Goal: Transaction & Acquisition: Purchase product/service

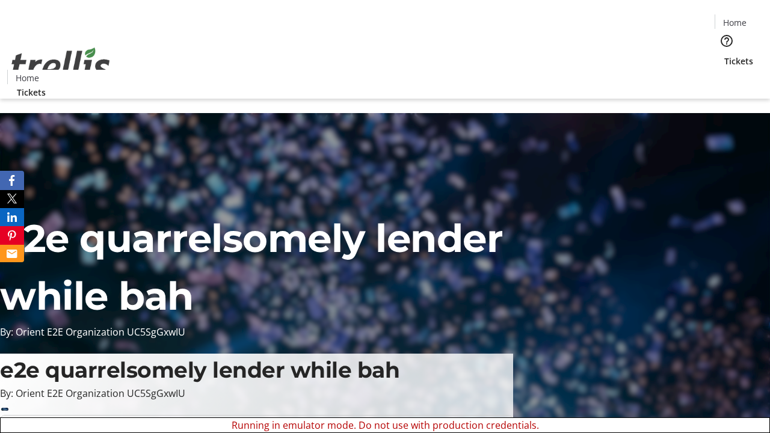
click at [735, 18] on span "Sign Up" at bounding box center [740, 17] width 35 height 14
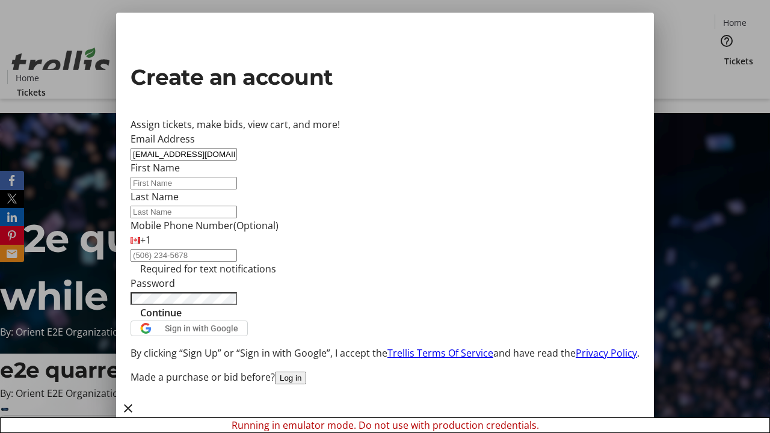
type input "[EMAIL_ADDRESS][DOMAIN_NAME]"
type input "Kamren"
type input "[PERSON_NAME]"
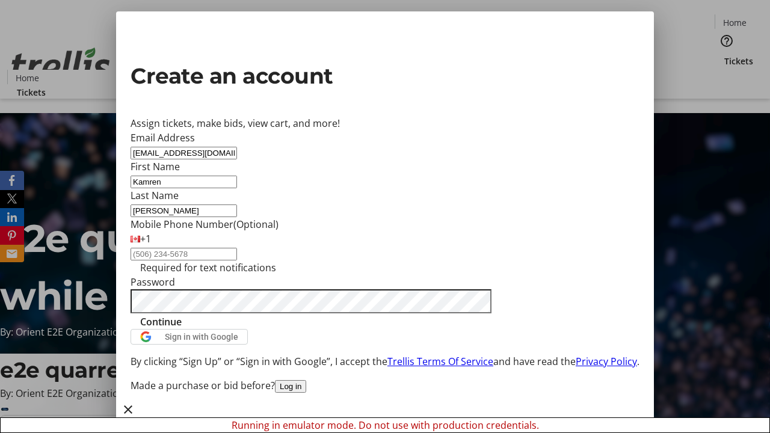
click at [182, 329] on span "Continue" at bounding box center [160, 321] width 41 height 14
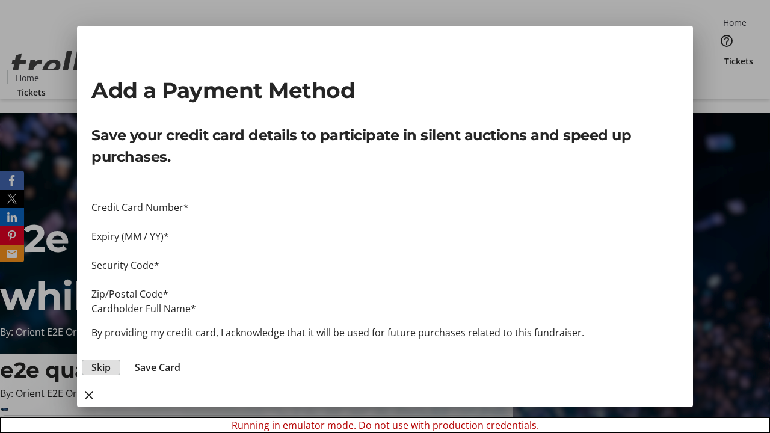
click at [111, 360] on span "Skip" at bounding box center [100, 367] width 19 height 14
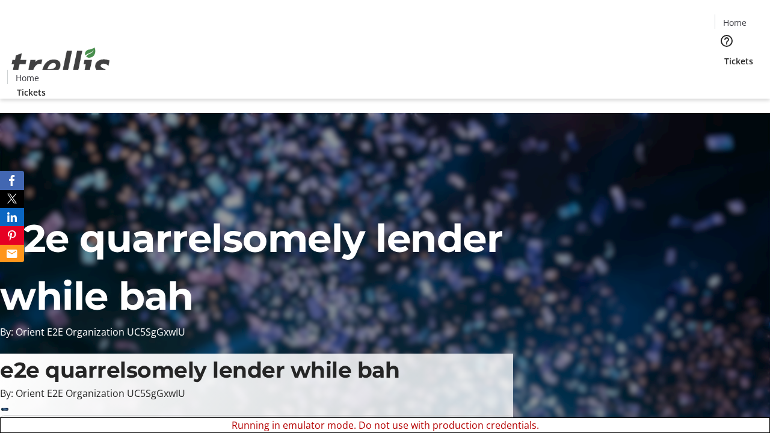
click at [724, 55] on span "Tickets" at bounding box center [738, 61] width 29 height 13
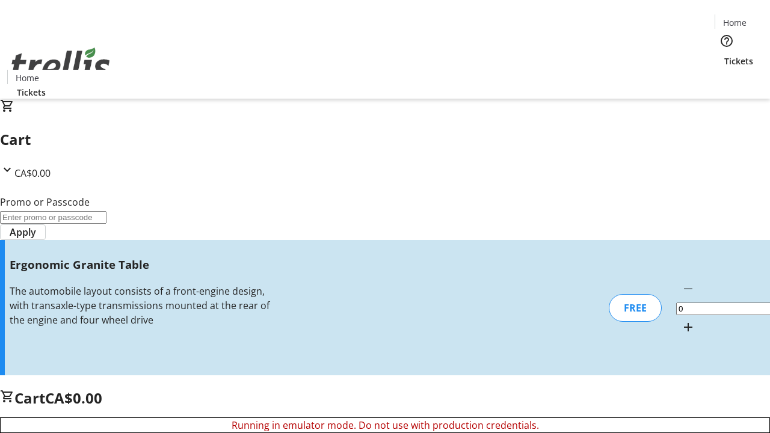
click at [681, 320] on mat-icon "Increment by one" at bounding box center [688, 327] width 14 height 14
type input "1"
